Goal: Information Seeking & Learning: Learn about a topic

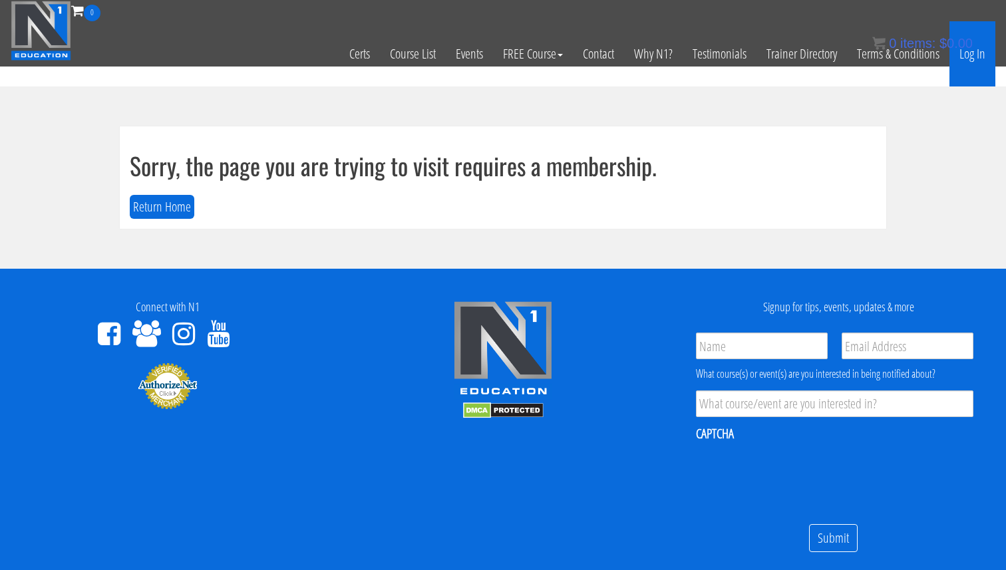
click at [969, 61] on link "Log In" at bounding box center [973, 53] width 46 height 65
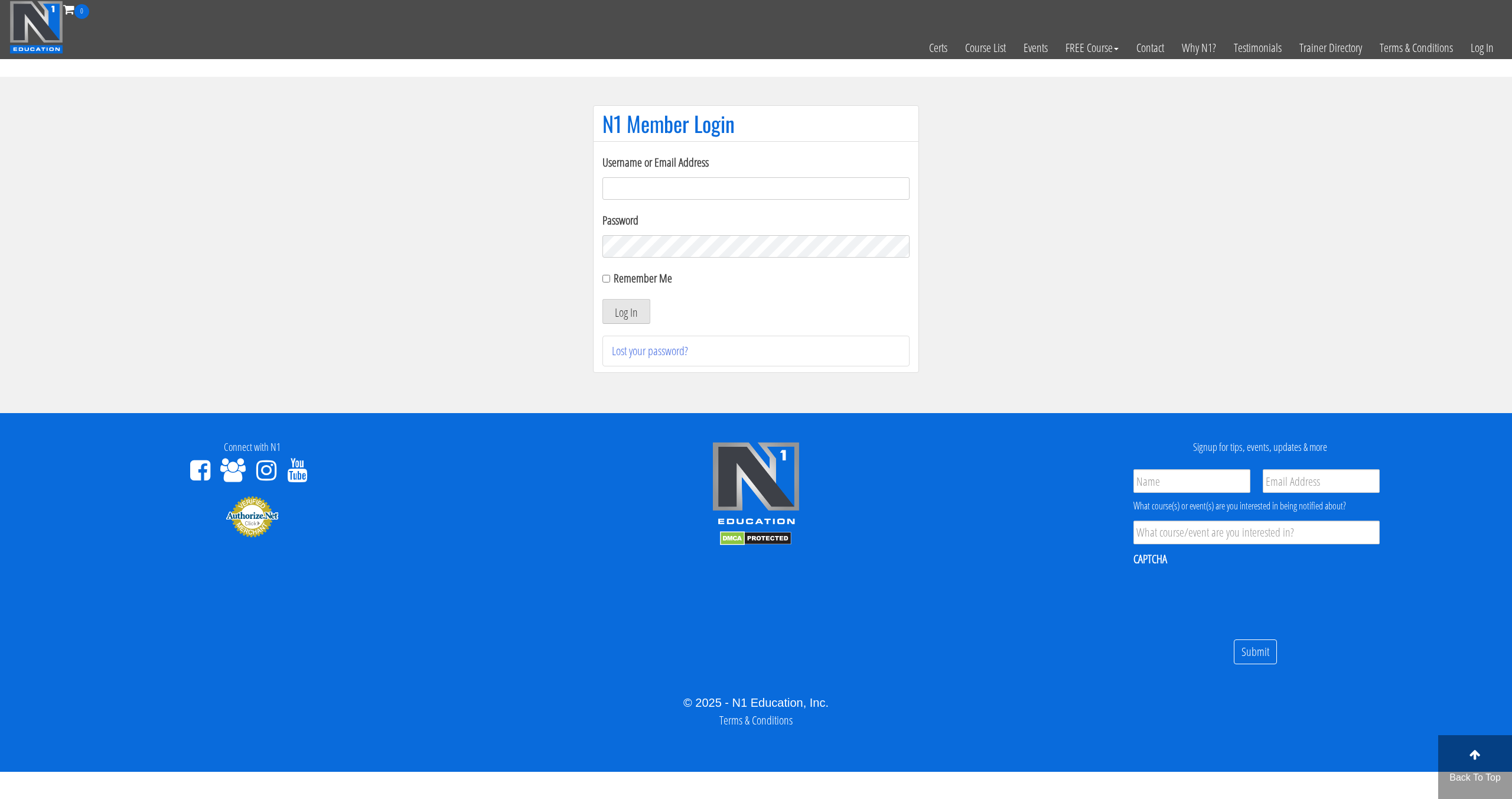
drag, startPoint x: 706, startPoint y: 198, endPoint x: 705, endPoint y: 192, distance: 6.1
click at [705, 192] on input "Username or Email Address" at bounding box center [756, 188] width 307 height 22
type input "svenarends@live.nl"
click at [607, 280] on input "Remember Me" at bounding box center [606, 278] width 8 height 8
checkbox input "true"
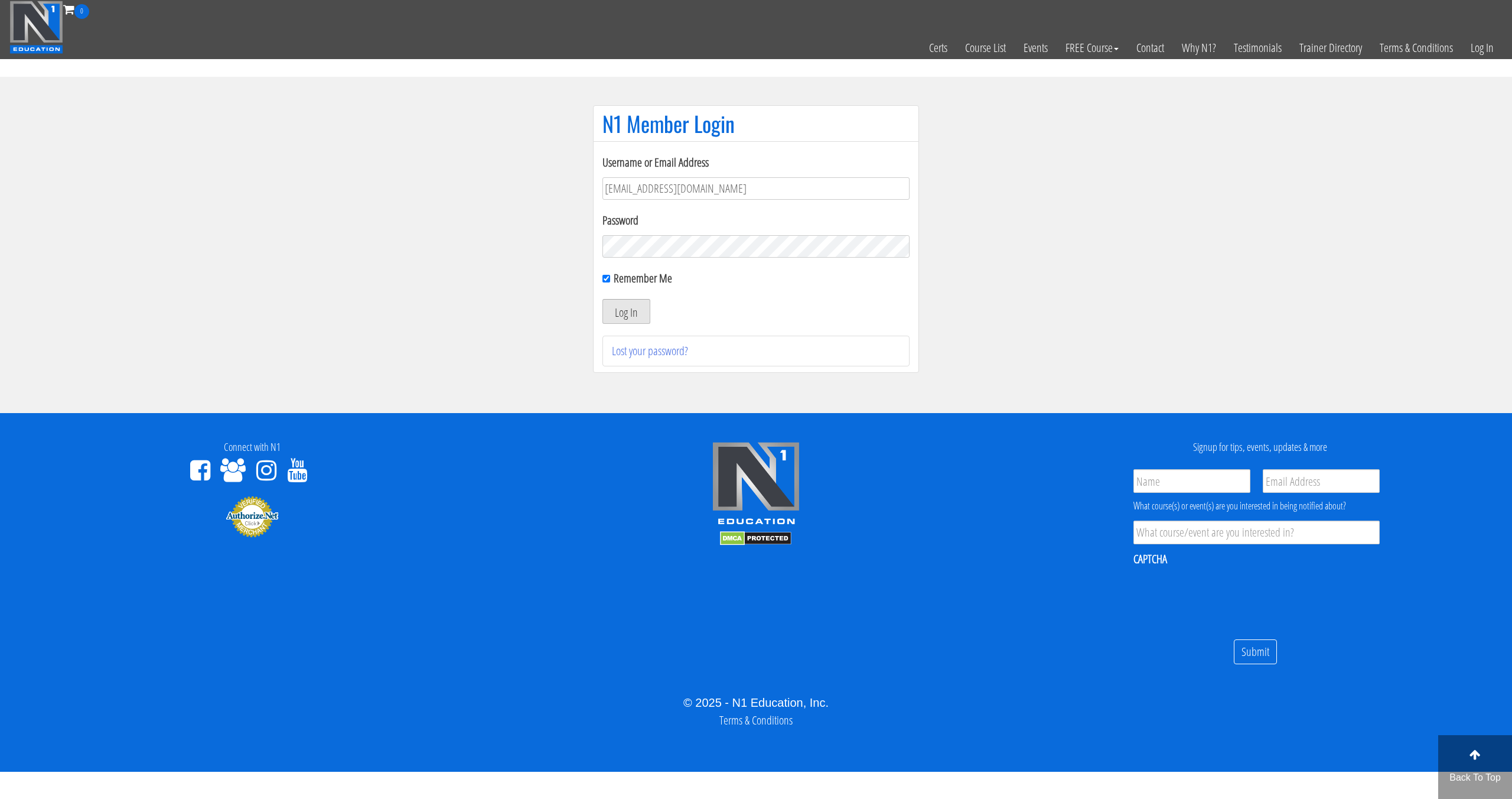
click at [626, 313] on button "Log In" at bounding box center [626, 312] width 48 height 25
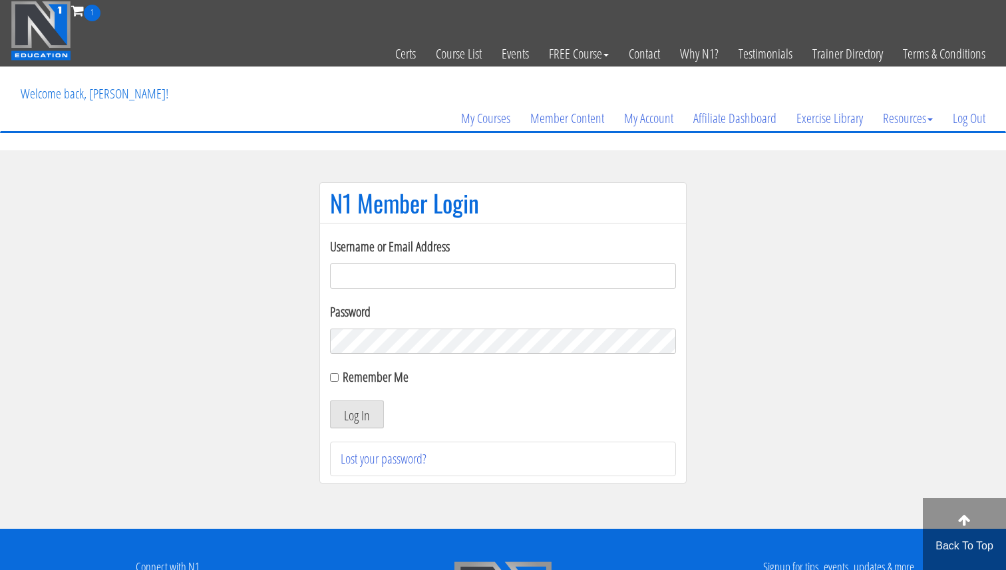
click at [393, 284] on input "Username or Email Address" at bounding box center [503, 276] width 346 height 25
type input "svenarends@live.nl"
click at [337, 378] on input "Remember Me" at bounding box center [334, 377] width 9 height 9
checkbox input "true"
click at [359, 411] on button "Log In" at bounding box center [357, 415] width 54 height 28
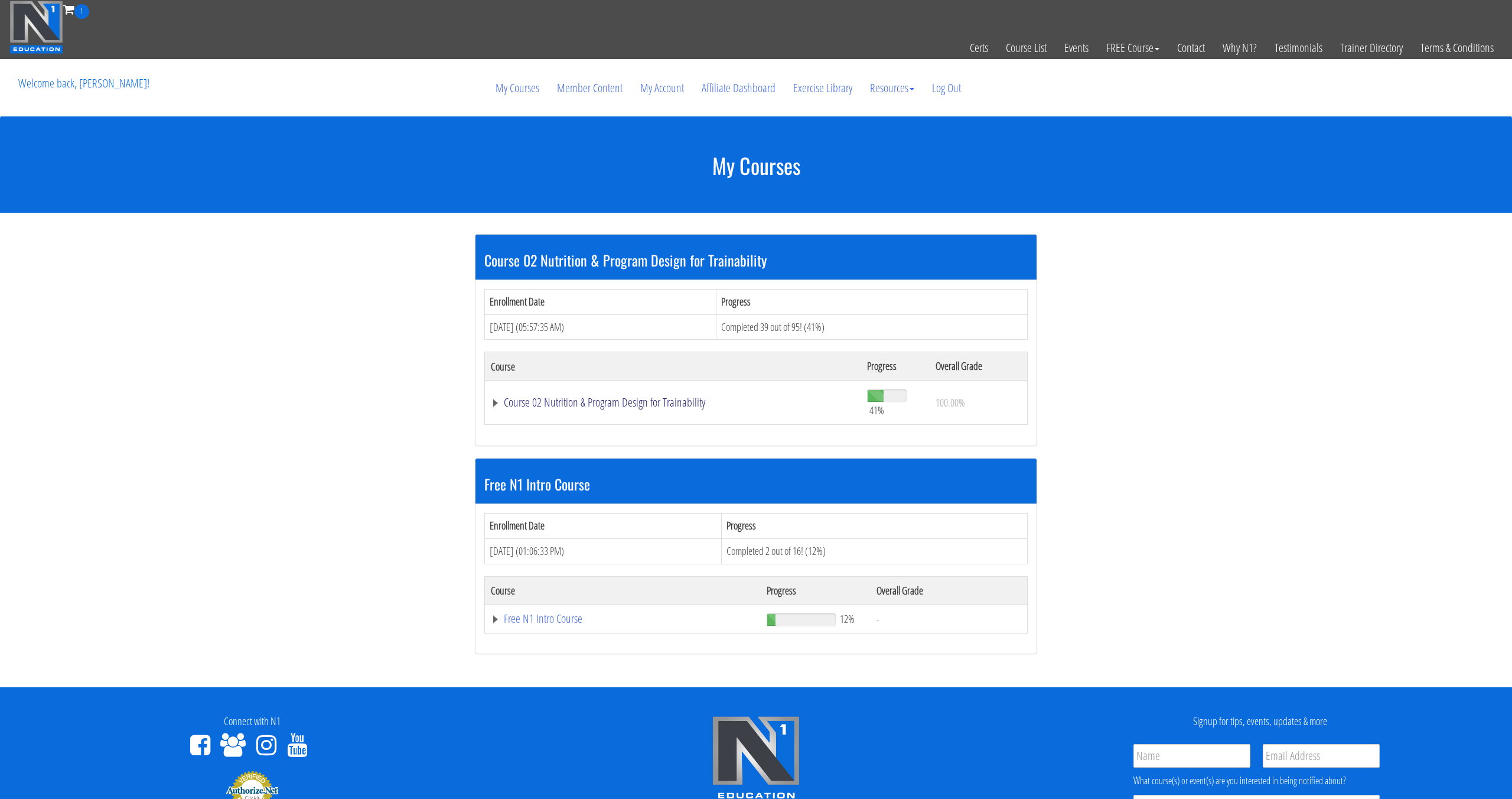
click at [649, 404] on link "Course 02 Nutrition & Program Design for Trainability" at bounding box center [673, 402] width 365 height 12
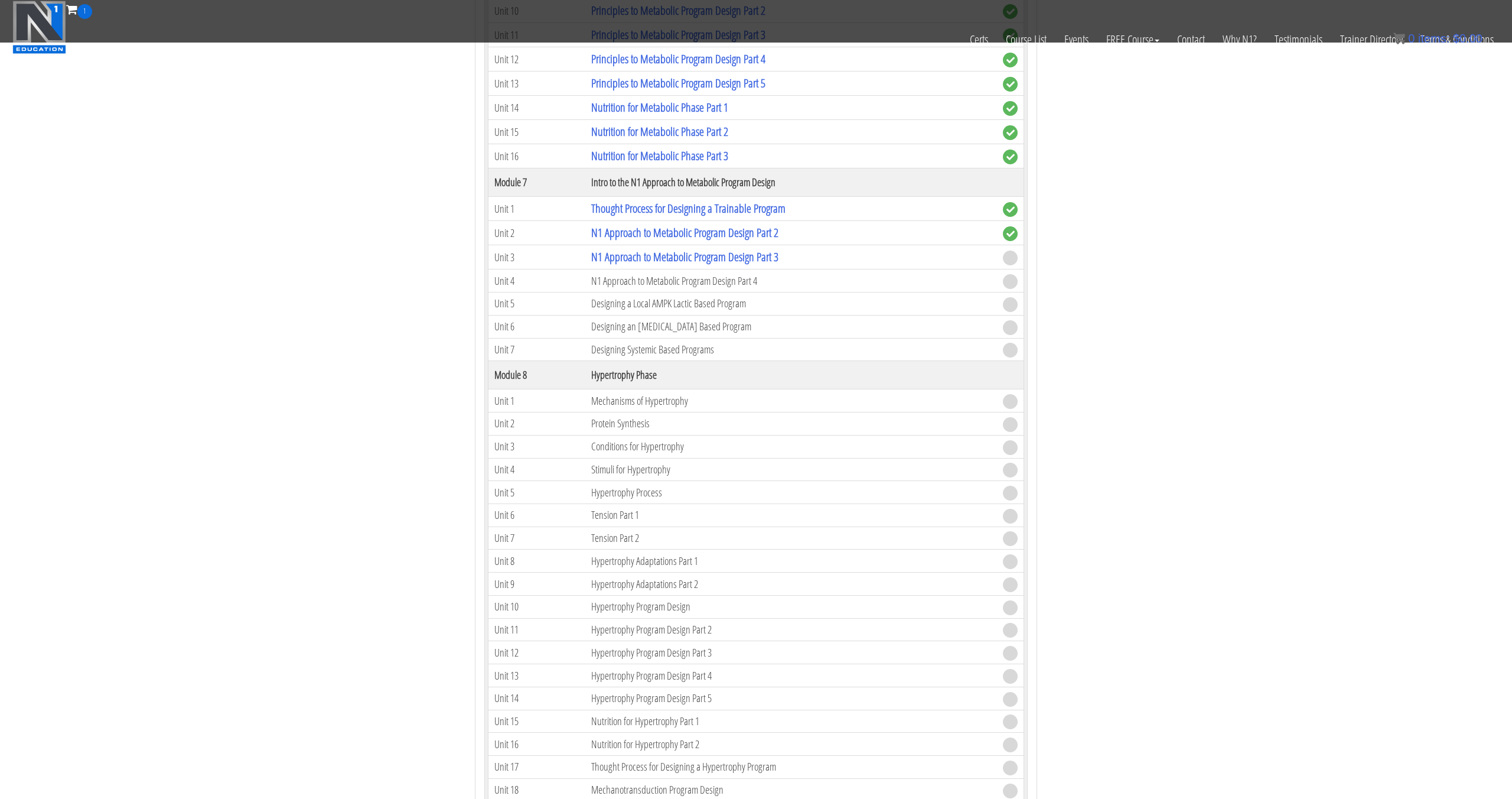
scroll to position [1261, 0]
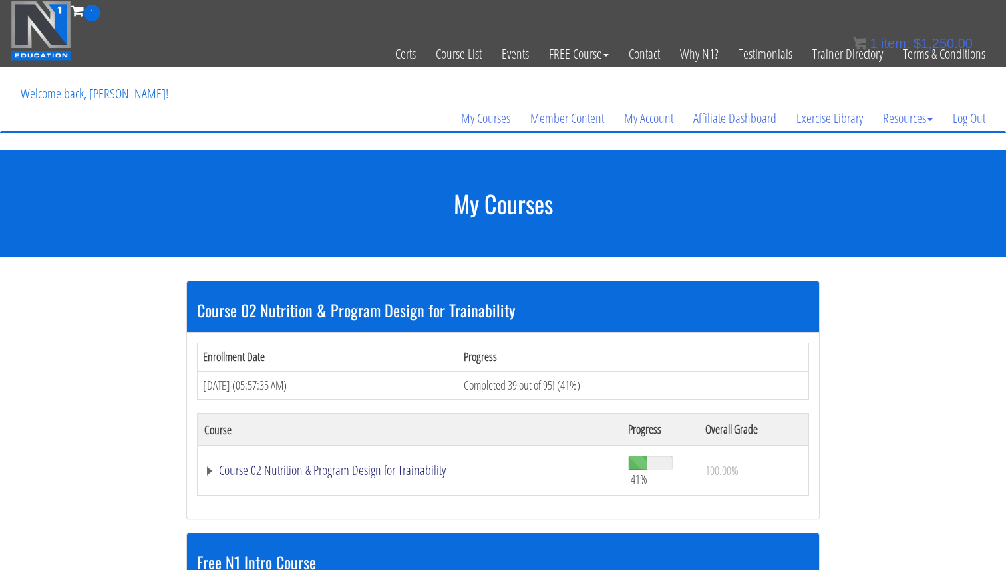
click at [252, 469] on link "Course 02 Nutrition & Program Design for Trainability" at bounding box center [409, 470] width 411 height 13
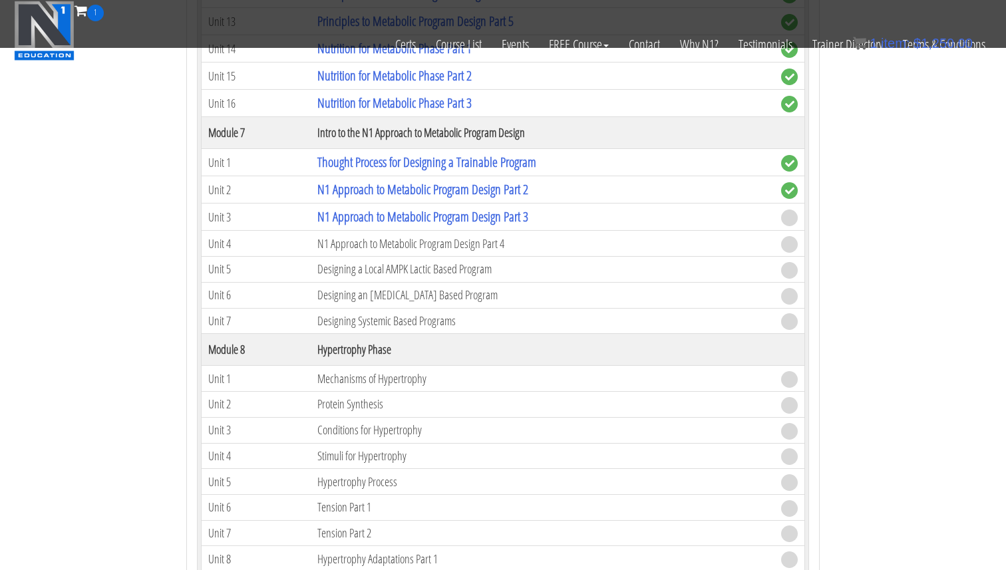
scroll to position [1549, 0]
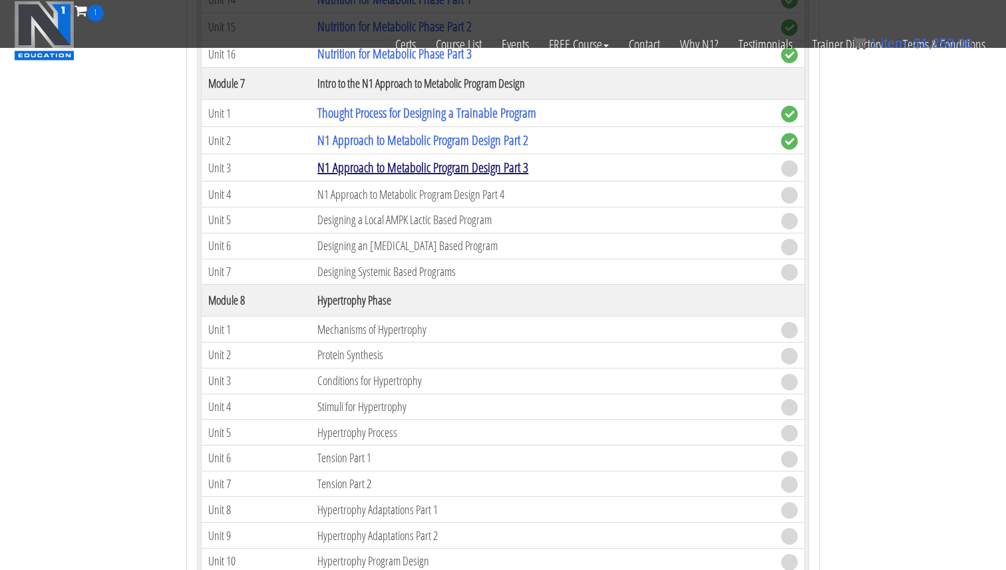
click at [502, 175] on link "N1 Approach to Metabolic Program Design Part 3" at bounding box center [422, 167] width 211 height 18
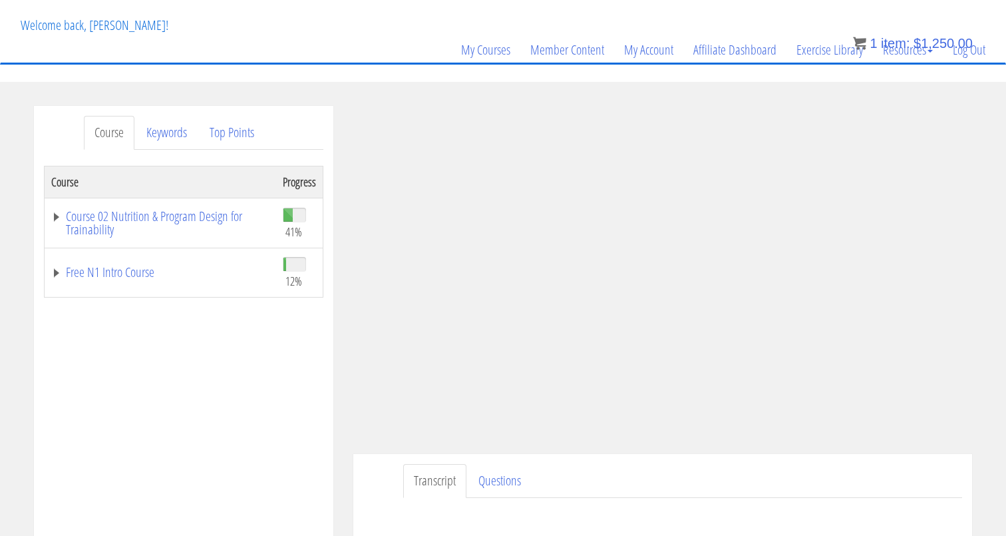
scroll to position [70, 0]
click at [223, 396] on div "Course Progress Course 02 Nutrition & Program Design for Trainability 41% Modul…" at bounding box center [184, 497] width 280 height 666
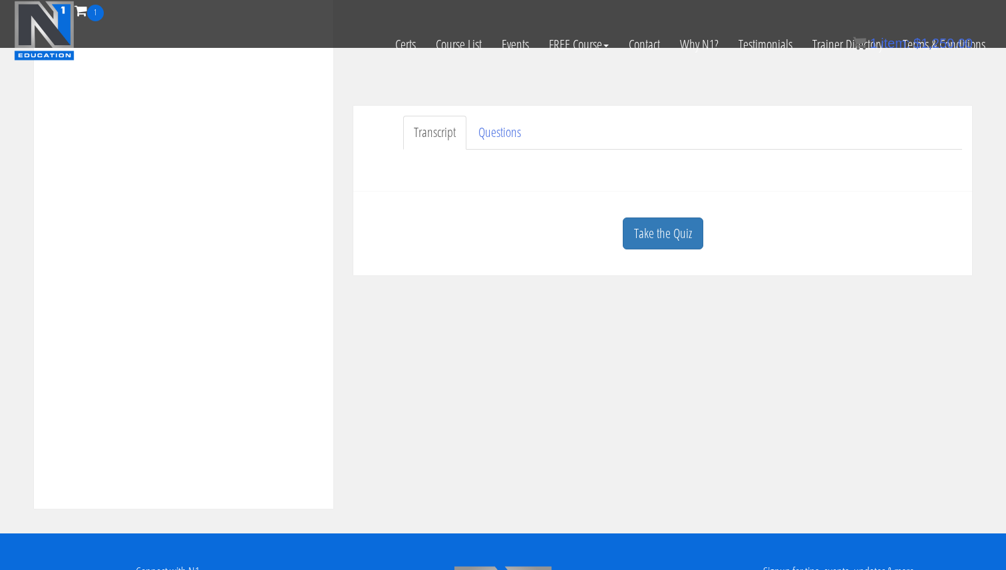
scroll to position [341, 0]
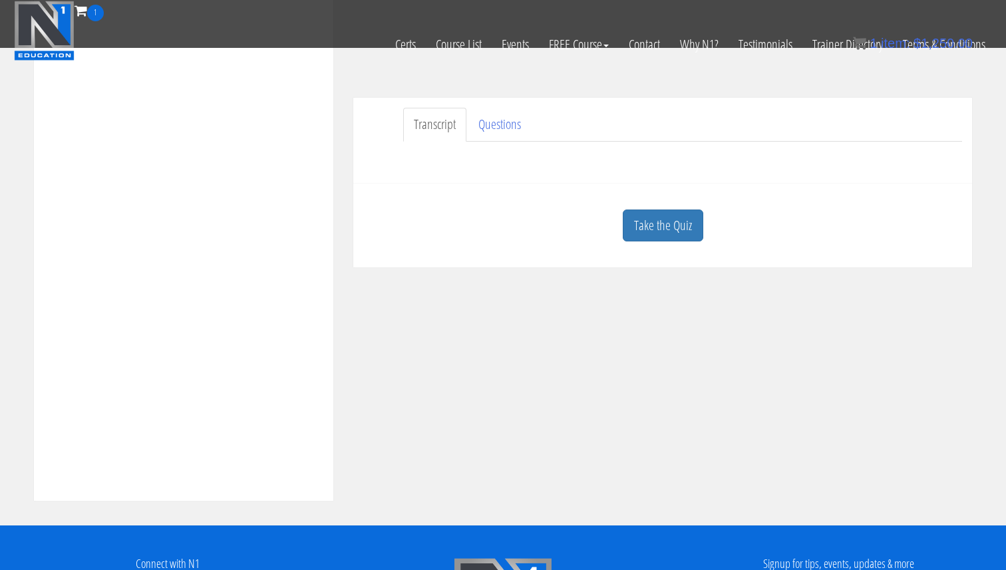
click at [672, 216] on link "Take the Quiz" at bounding box center [663, 226] width 81 height 33
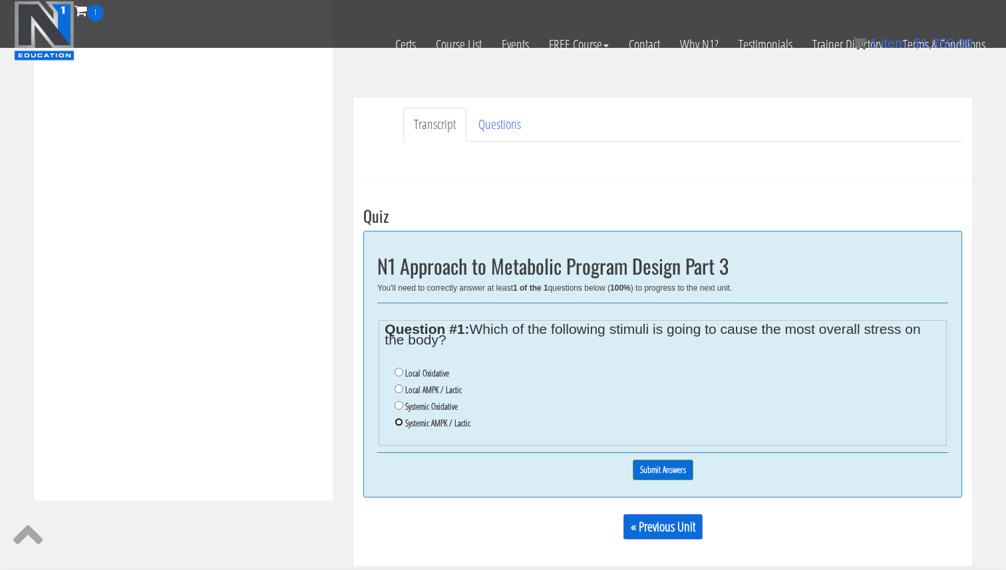
click at [397, 422] on input "Systemic AMPK / Lactic" at bounding box center [399, 422] width 9 height 9
radio input "true"
click at [636, 467] on input "Submit Answers" at bounding box center [663, 470] width 61 height 21
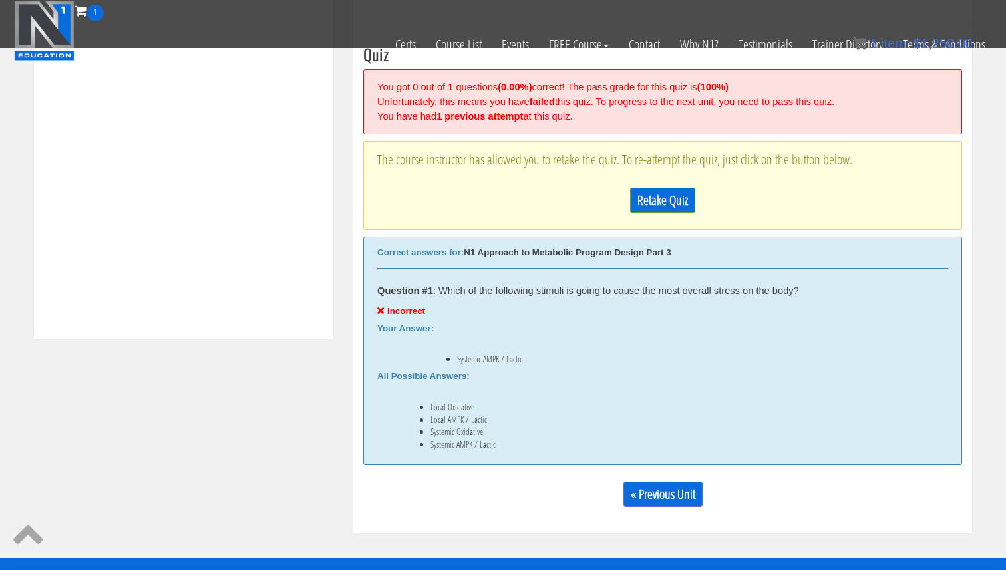
scroll to position [505, 0]
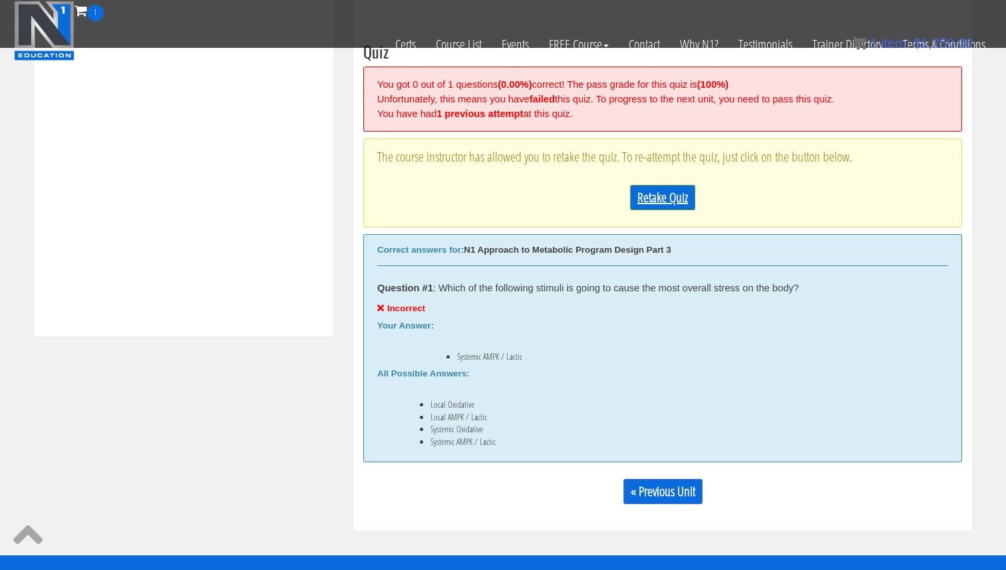
click at [656, 198] on link "Retake Quiz" at bounding box center [662, 197] width 65 height 25
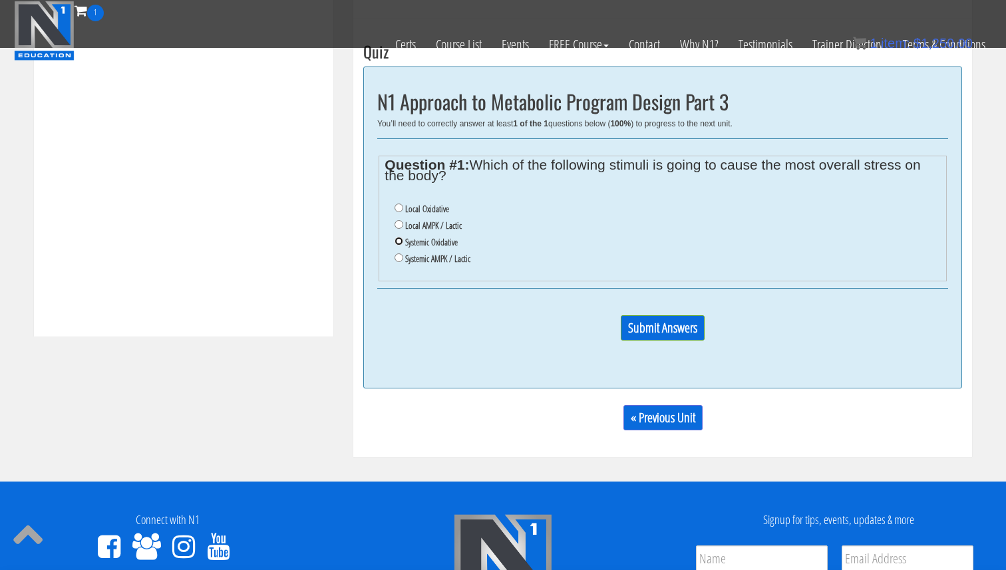
click at [401, 244] on input "Systemic Oxidative" at bounding box center [399, 241] width 9 height 9
radio input "true"
click at [665, 328] on input "Submit Answers" at bounding box center [663, 327] width 84 height 25
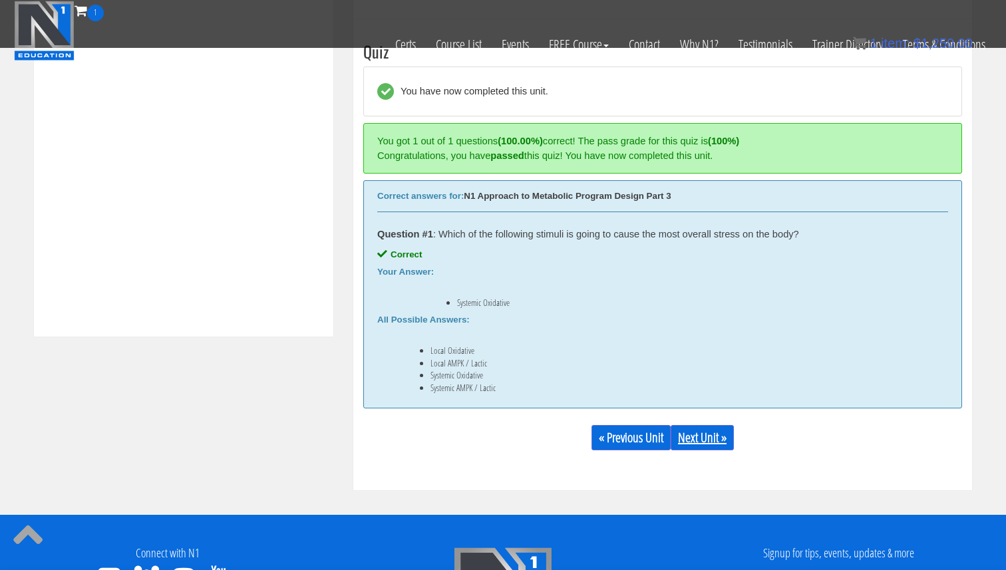
click at [700, 437] on link "Next Unit »" at bounding box center [702, 437] width 63 height 25
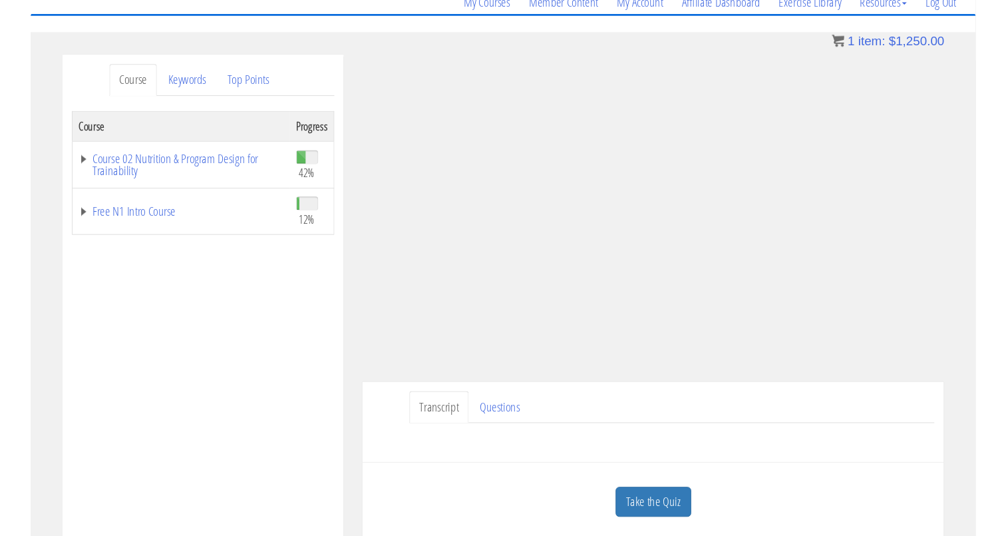
scroll to position [116, 0]
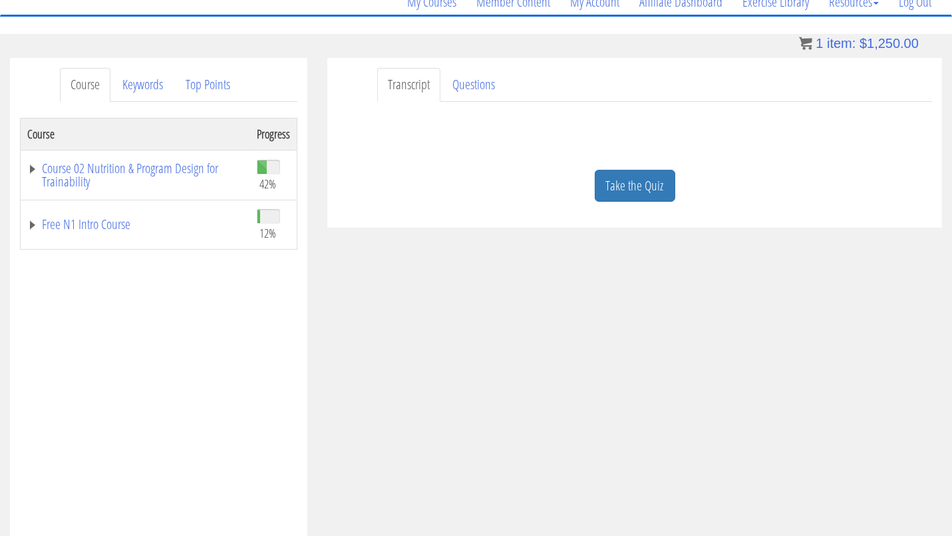
click at [841, 520] on iframe at bounding box center [476, 268] width 952 height 536
click at [840, 526] on iframe at bounding box center [476, 268] width 952 height 536
click at [835, 522] on iframe at bounding box center [476, 268] width 952 height 536
click at [839, 521] on iframe at bounding box center [476, 268] width 952 height 536
click at [842, 522] on iframe at bounding box center [476, 268] width 952 height 536
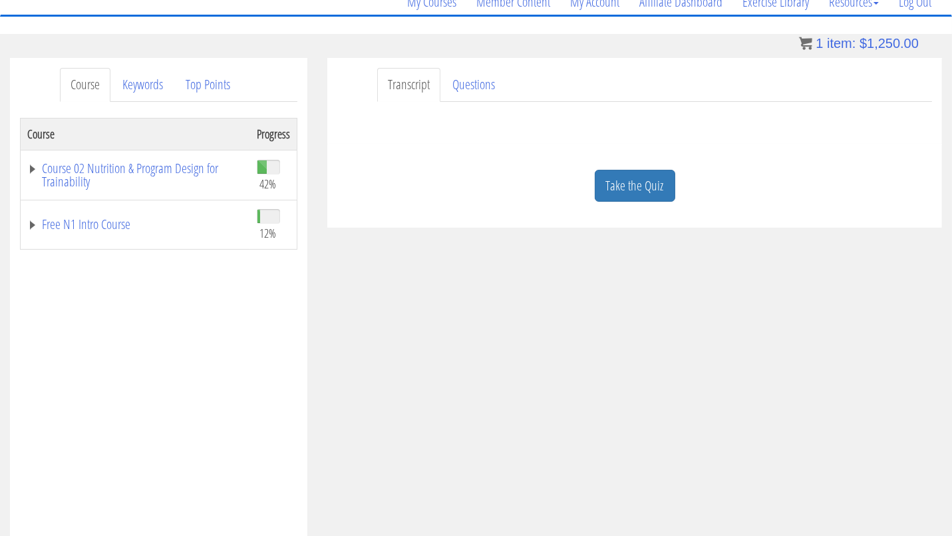
drag, startPoint x: 823, startPoint y: 450, endPoint x: 829, endPoint y: 467, distance: 17.7
click at [823, 450] on iframe at bounding box center [476, 268] width 952 height 536
